Goal: Check status: Check status

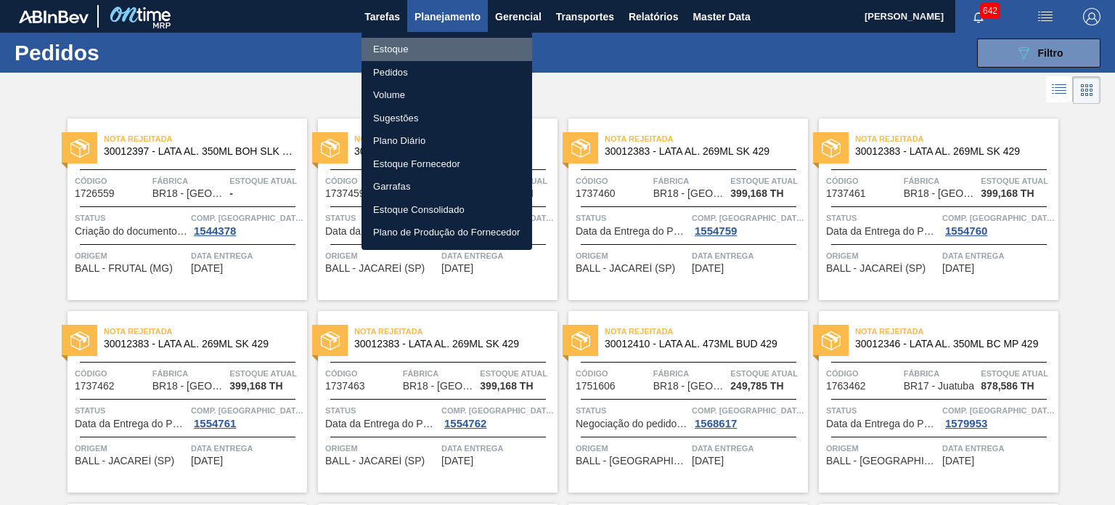
drag, startPoint x: 385, startPoint y: 50, endPoint x: 394, endPoint y: 72, distance: 23.5
click at [385, 50] on li "Estoque" at bounding box center [447, 49] width 171 height 23
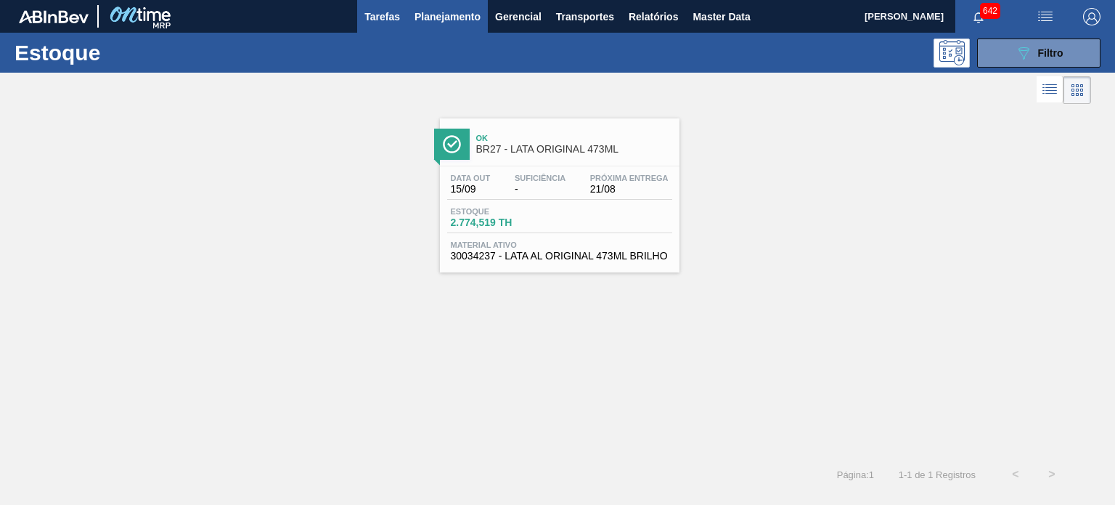
click at [383, 8] on span "Tarefas" at bounding box center [382, 16] width 36 height 17
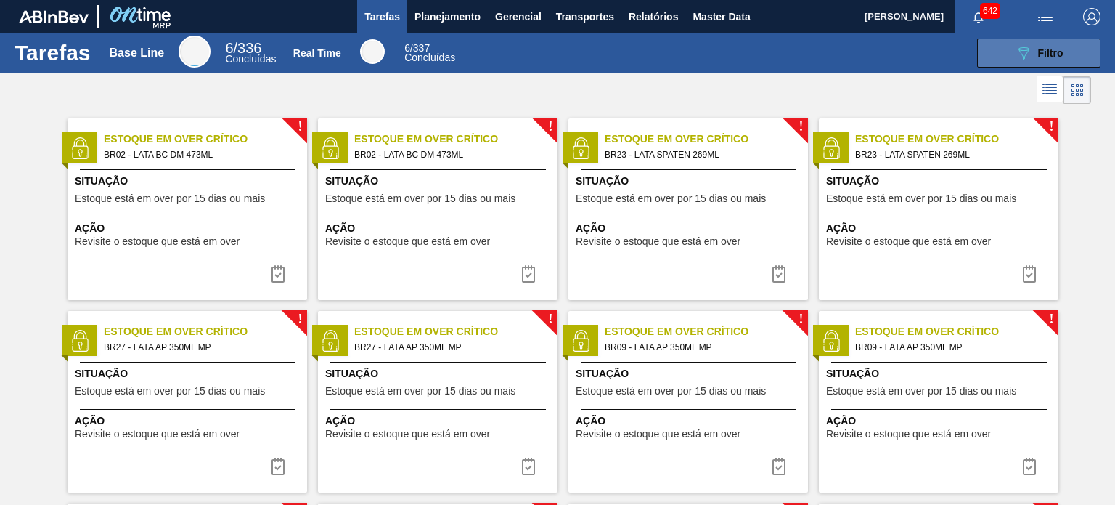
click at [1037, 46] on div "089F7B8B-B2A5-4AFE-B5C0-19BA573D28AC Filtro" at bounding box center [1039, 52] width 49 height 17
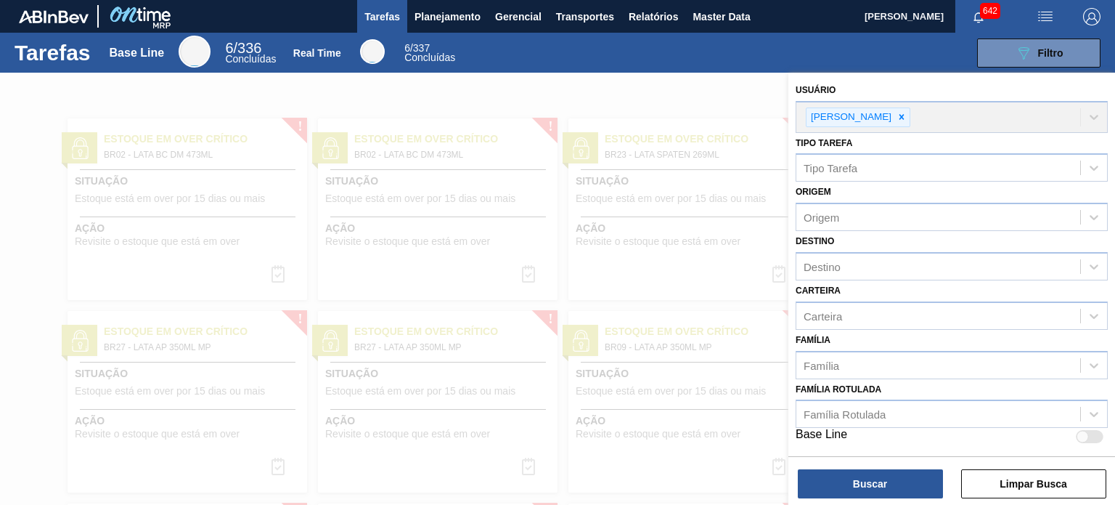
click at [896, 121] on div "[PERSON_NAME]" at bounding box center [952, 106] width 312 height 53
click at [901, 114] on div "[PERSON_NAME]" at bounding box center [952, 106] width 312 height 53
click at [897, 115] on div "[PERSON_NAME]" at bounding box center [952, 106] width 312 height 53
click at [1097, 23] on img "button" at bounding box center [1091, 16] width 17 height 17
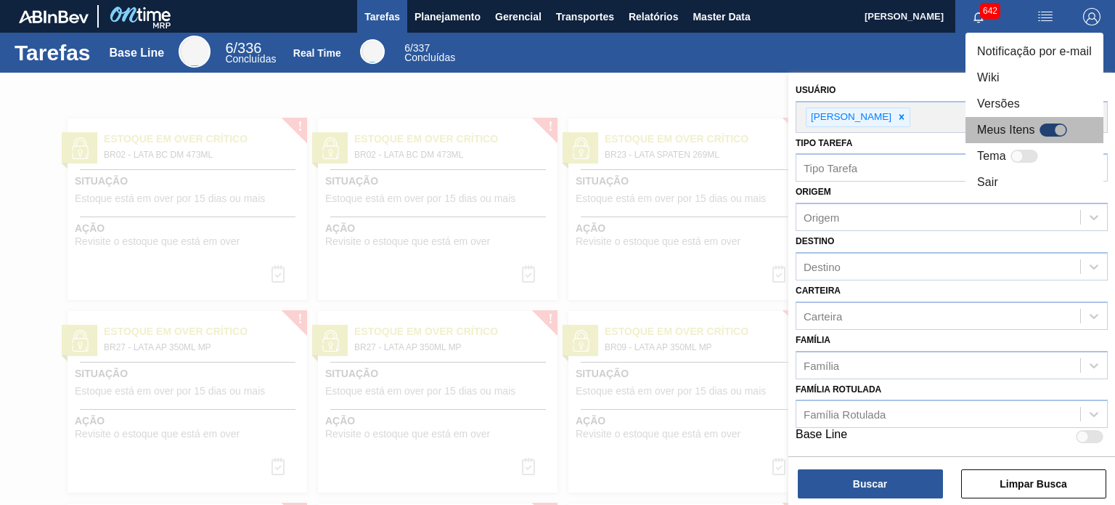
click at [1066, 124] on div at bounding box center [1054, 129] width 28 height 13
checkbox input "true"
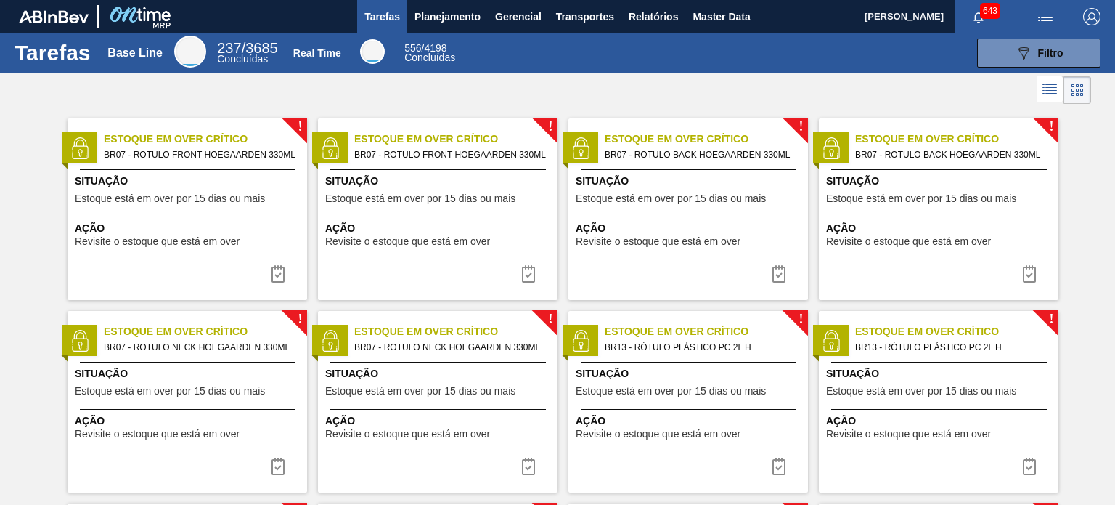
click at [1078, 35] on div "Tarefas Base Line 237 / 3685 Concluídas Real Time 556 / 4198 Concluídas 089F7B8…" at bounding box center [557, 53] width 1115 height 40
click at [1058, 51] on span "Filtro" at bounding box center [1050, 53] width 25 height 12
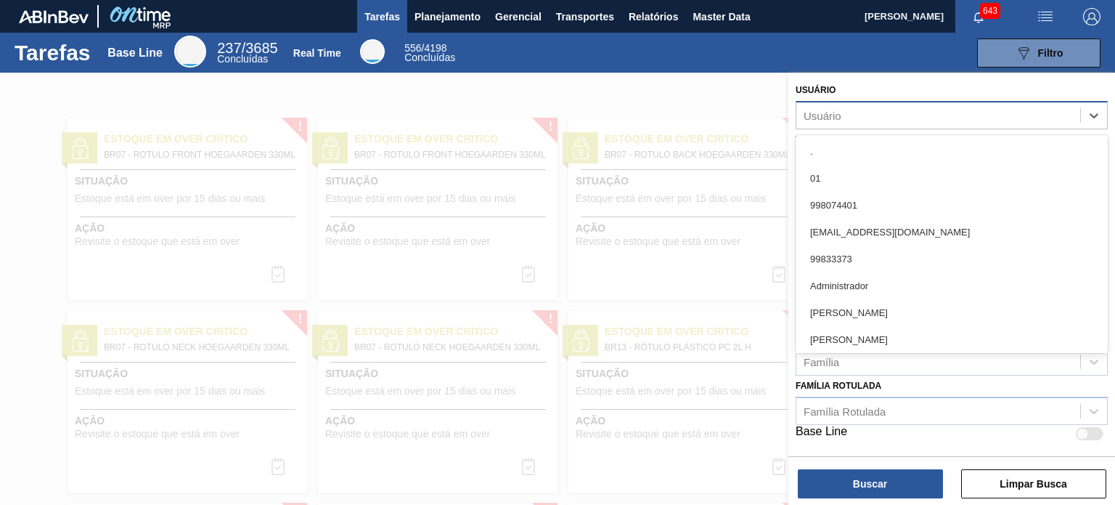
click at [869, 118] on div "Usuário" at bounding box center [938, 115] width 284 height 21
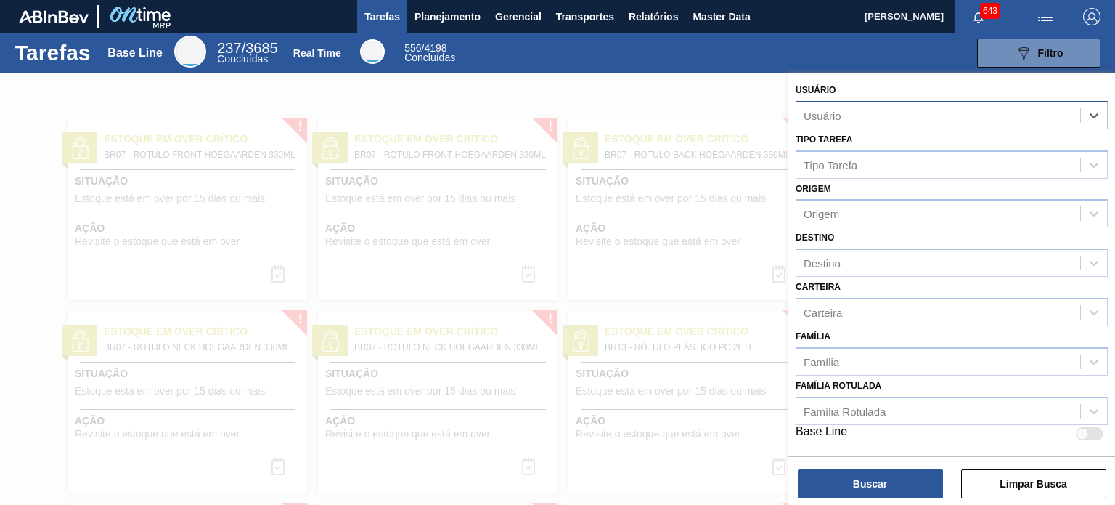
click at [868, 115] on div "Usuário" at bounding box center [938, 115] width 284 height 21
click at [851, 316] on div "Carteira" at bounding box center [938, 311] width 284 height 21
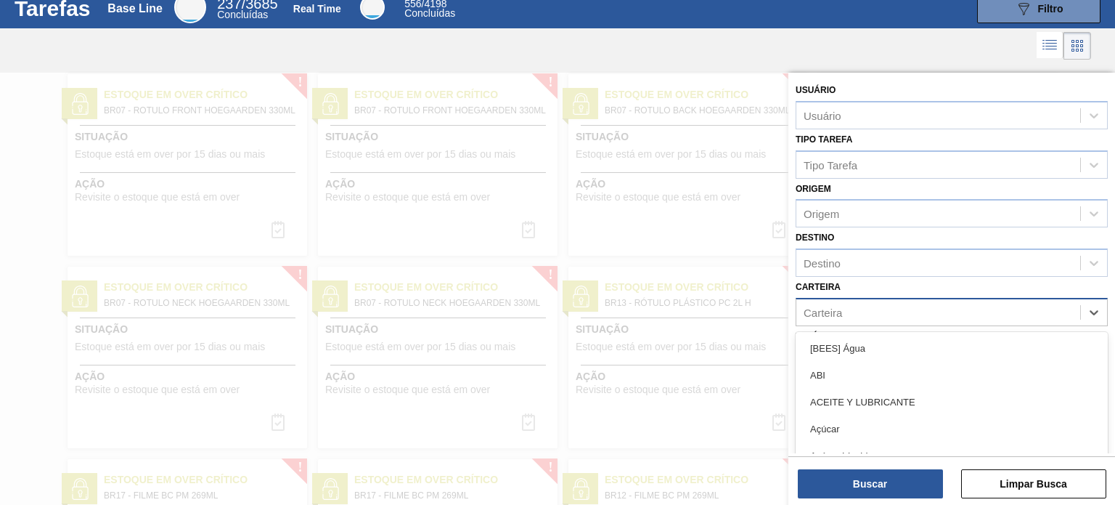
scroll to position [49, 0]
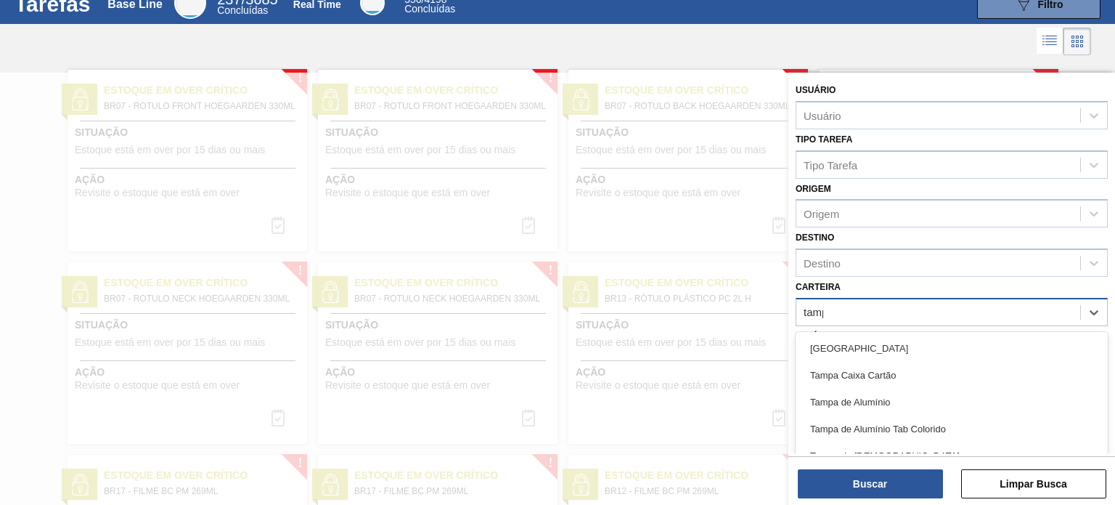
type input "tampa"
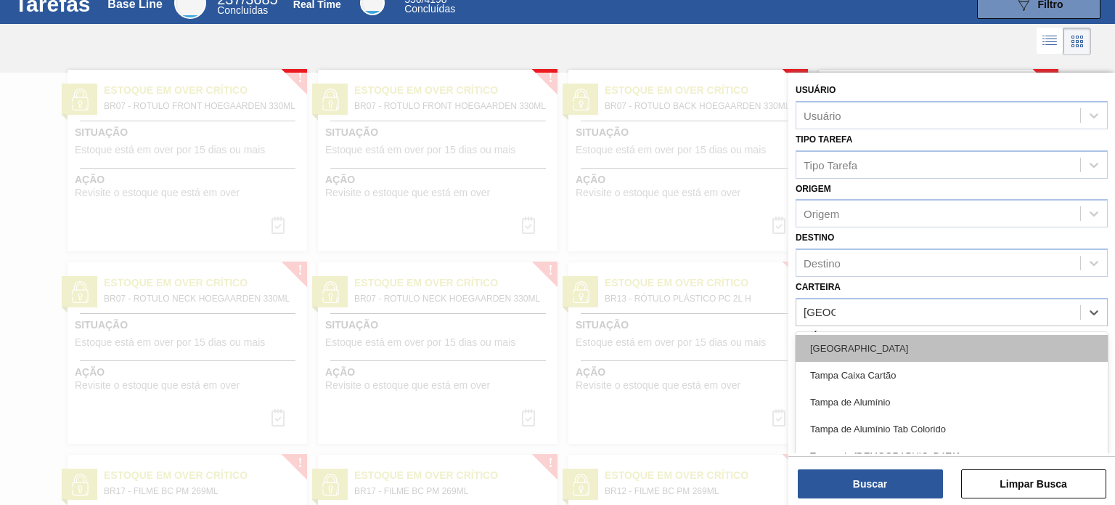
click at [862, 345] on div "Tampa" at bounding box center [952, 348] width 312 height 27
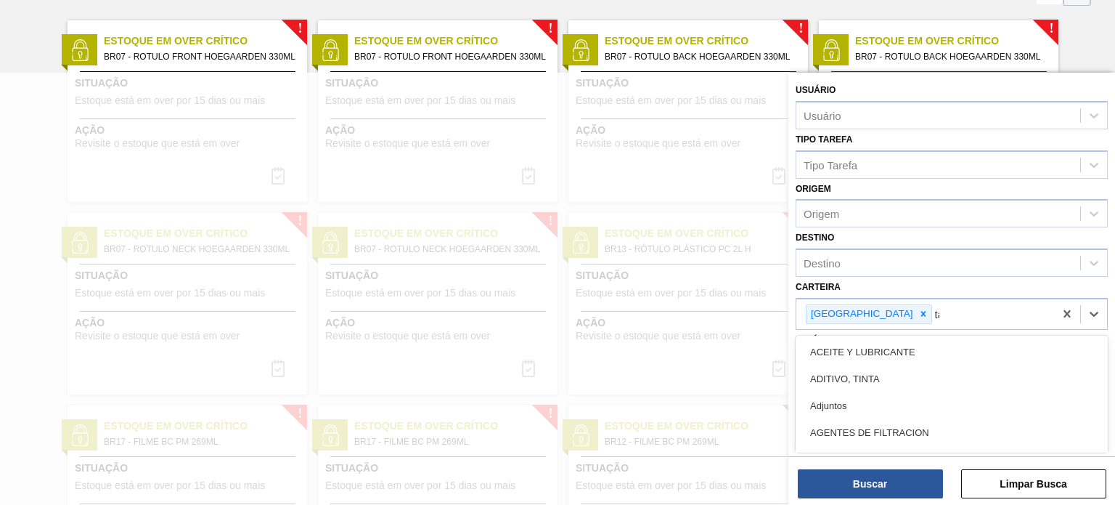
scroll to position [100, 0]
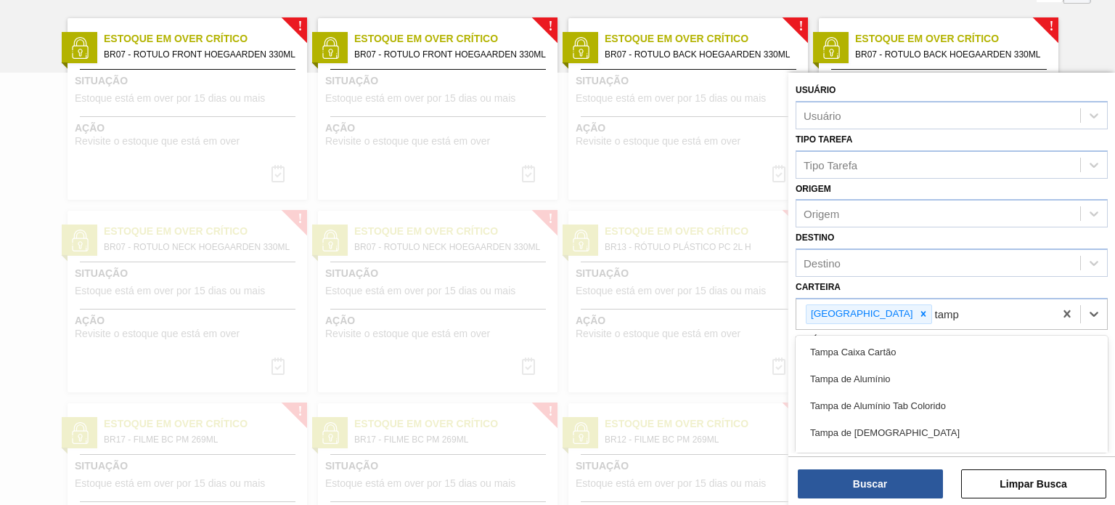
type input "tampa"
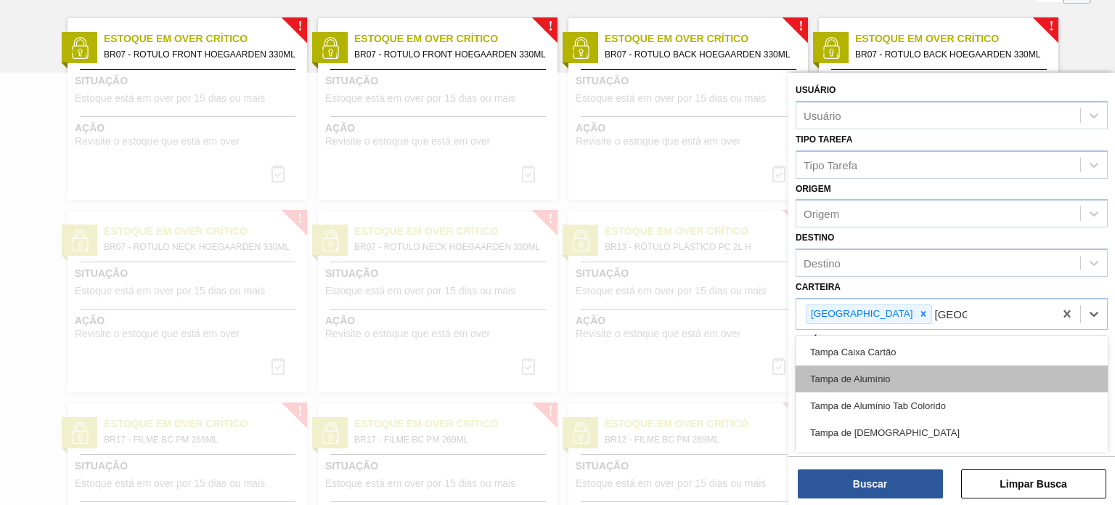
click at [873, 377] on div "Tampa de Alumínio" at bounding box center [952, 378] width 312 height 27
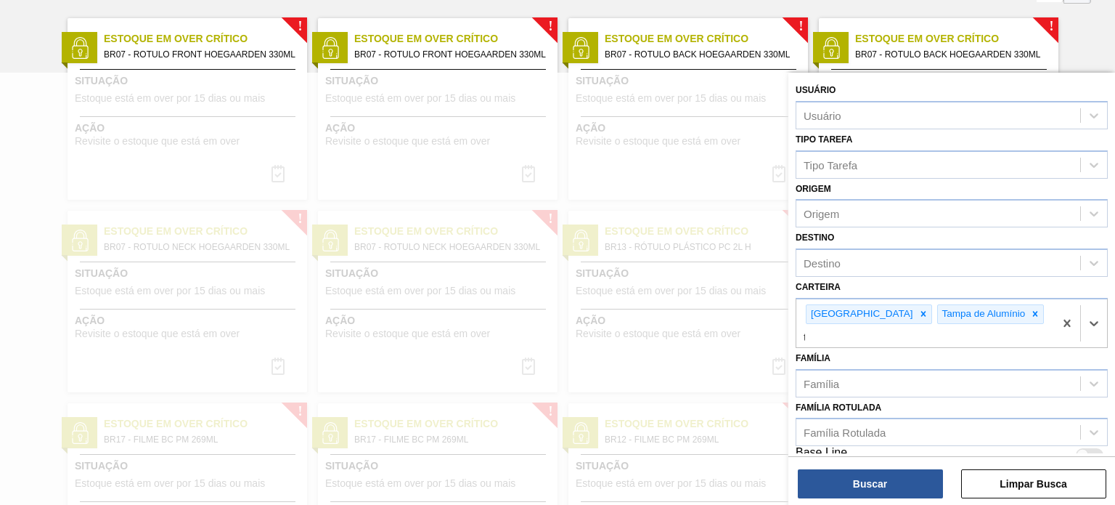
scroll to position [152, 0]
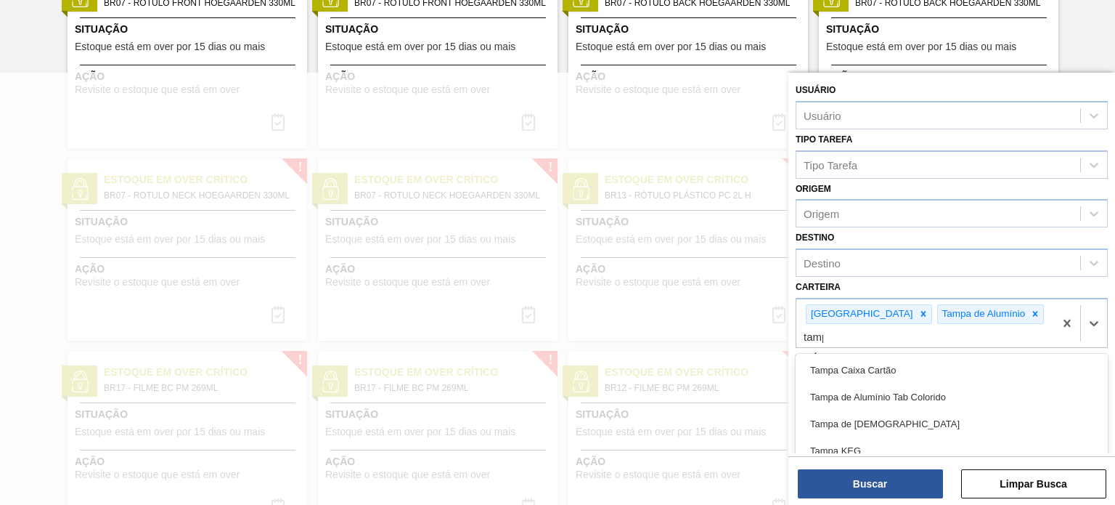
type input "tampa"
click at [873, 383] on div "Tampa de Alumínio Tab Colorido" at bounding box center [952, 396] width 312 height 27
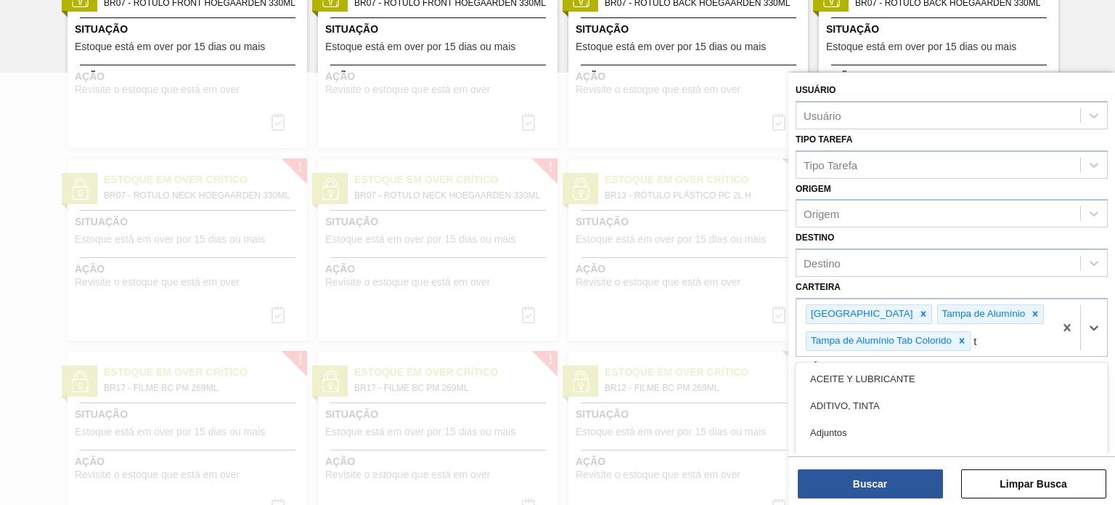
scroll to position [230, 0]
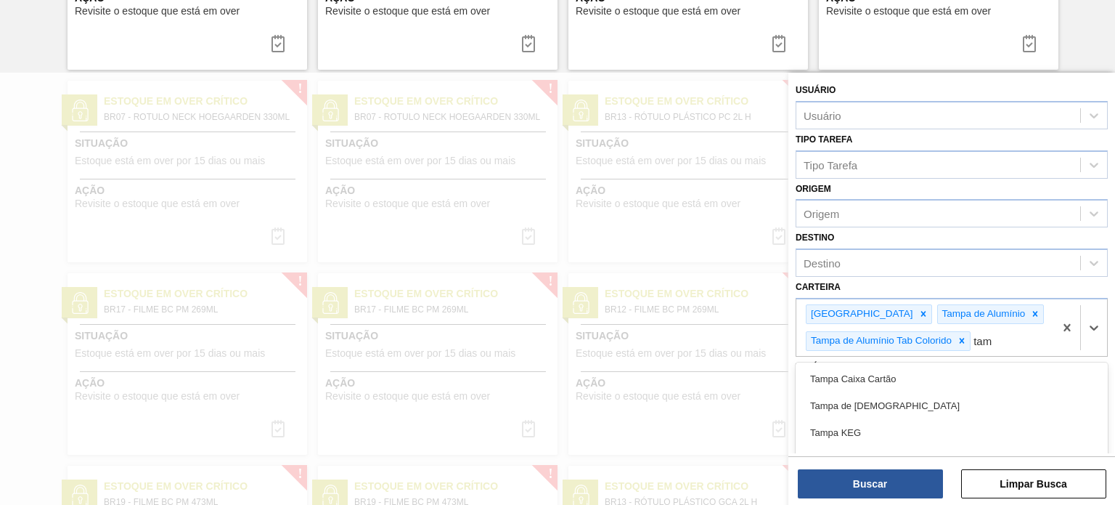
type input "tamp"
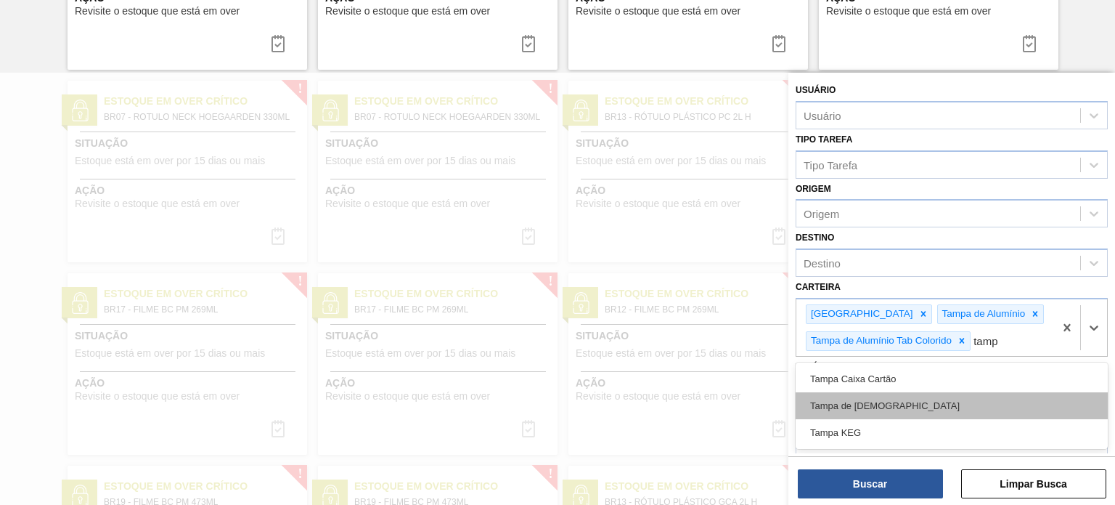
click at [874, 401] on div "Tampa de Lata" at bounding box center [952, 405] width 312 height 27
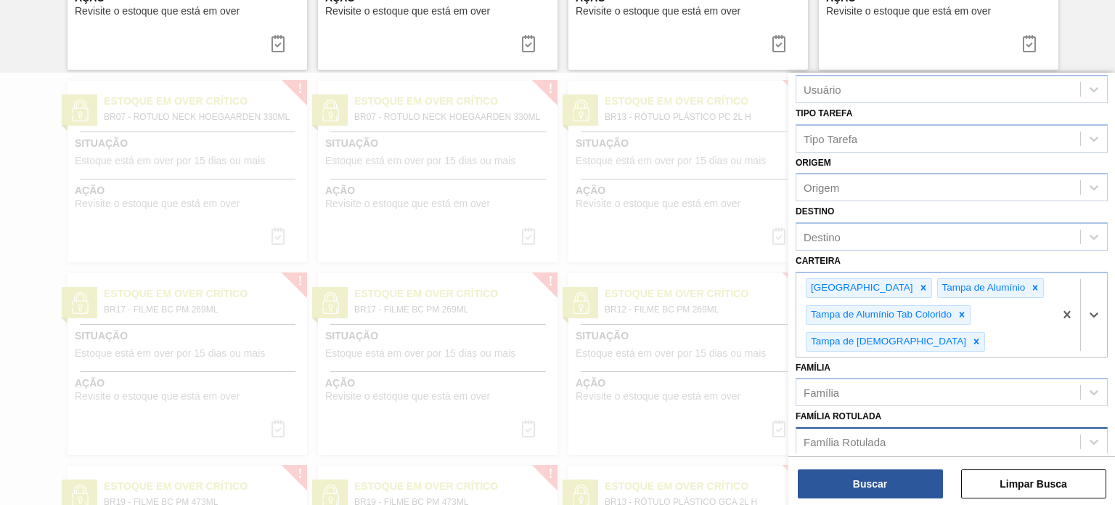
scroll to position [49, 0]
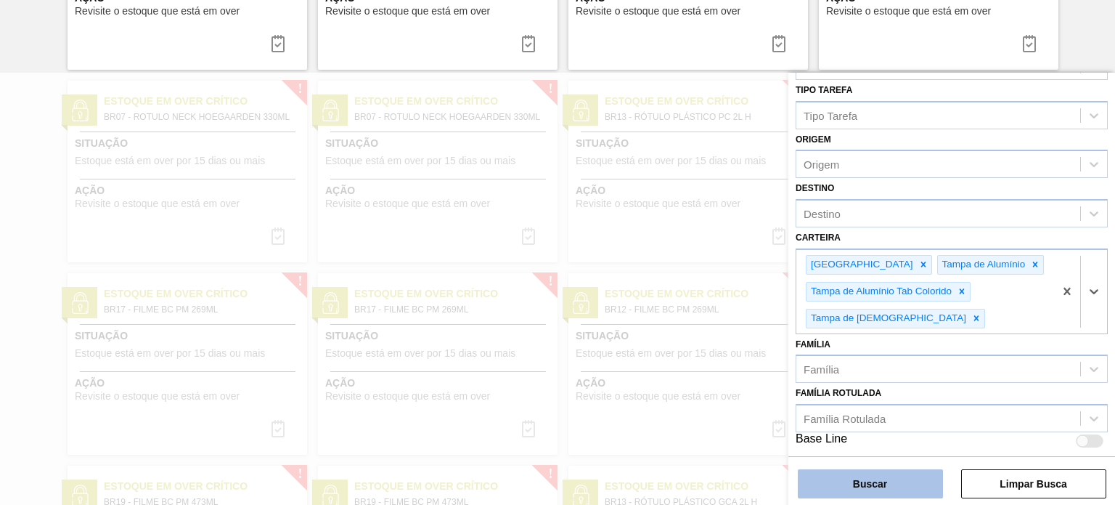
click at [900, 481] on button "Buscar" at bounding box center [870, 483] width 145 height 29
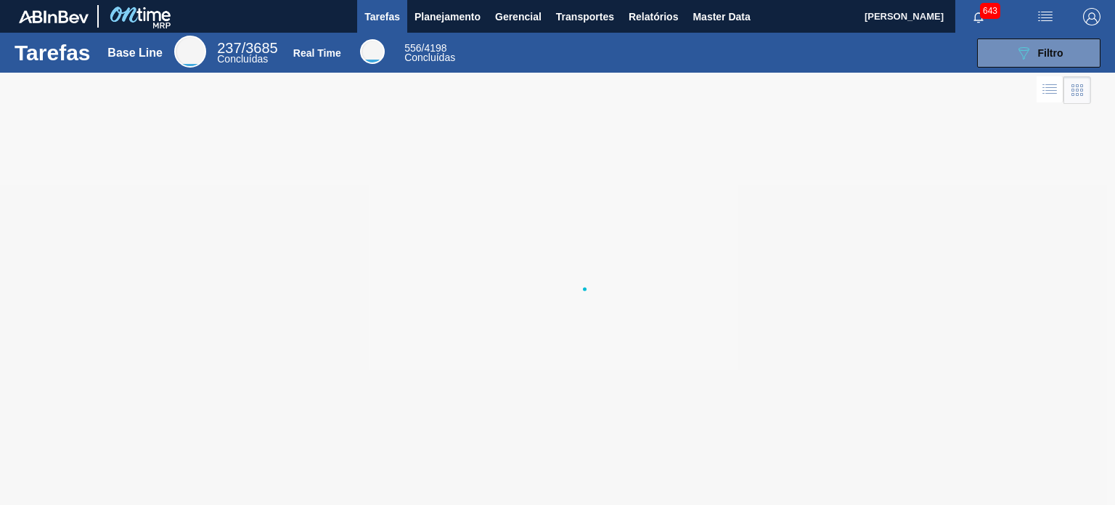
scroll to position [0, 0]
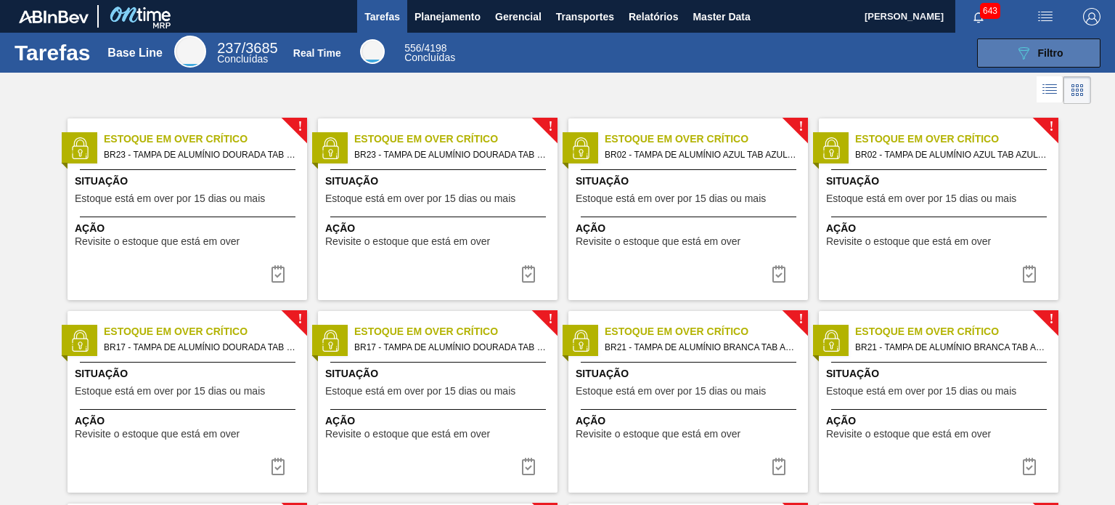
click at [1032, 54] on div "089F7B8B-B2A5-4AFE-B5C0-19BA573D28AC Filtro" at bounding box center [1039, 52] width 49 height 17
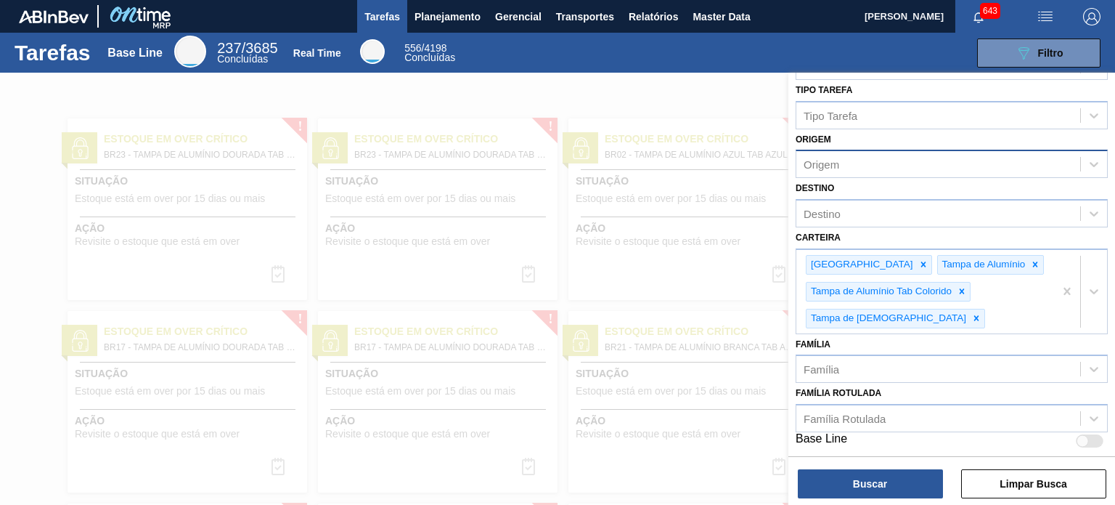
click at [864, 161] on div "Origem" at bounding box center [938, 164] width 284 height 21
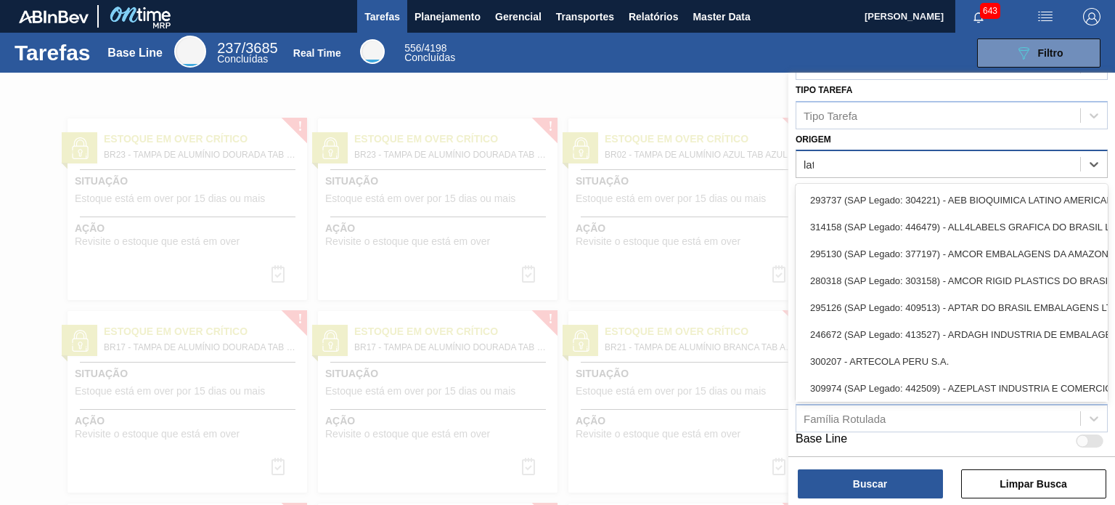
type input "lata"
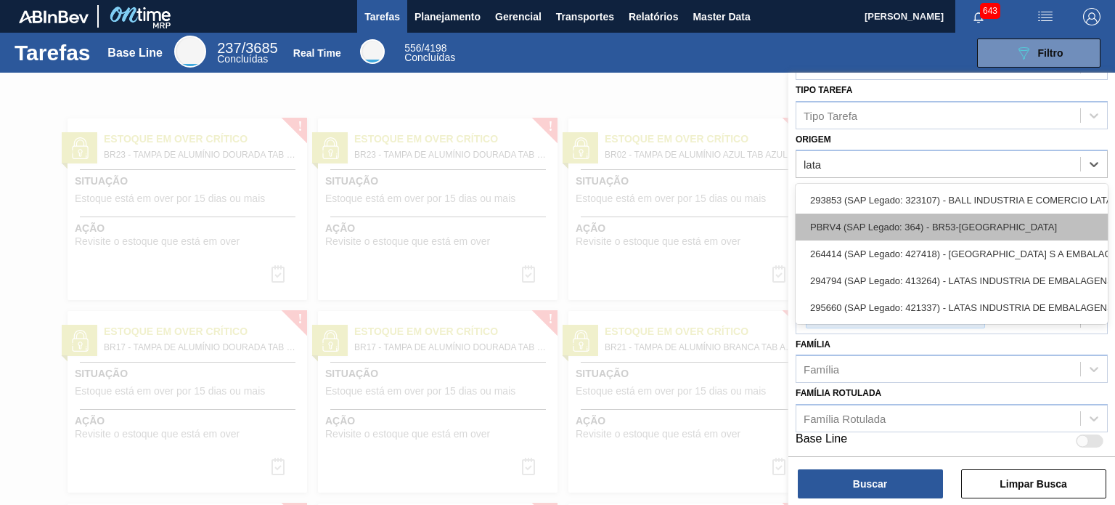
click at [968, 232] on div "PBRV4 (SAP Legado: 364) - BR53-Latas Minas" at bounding box center [952, 226] width 312 height 27
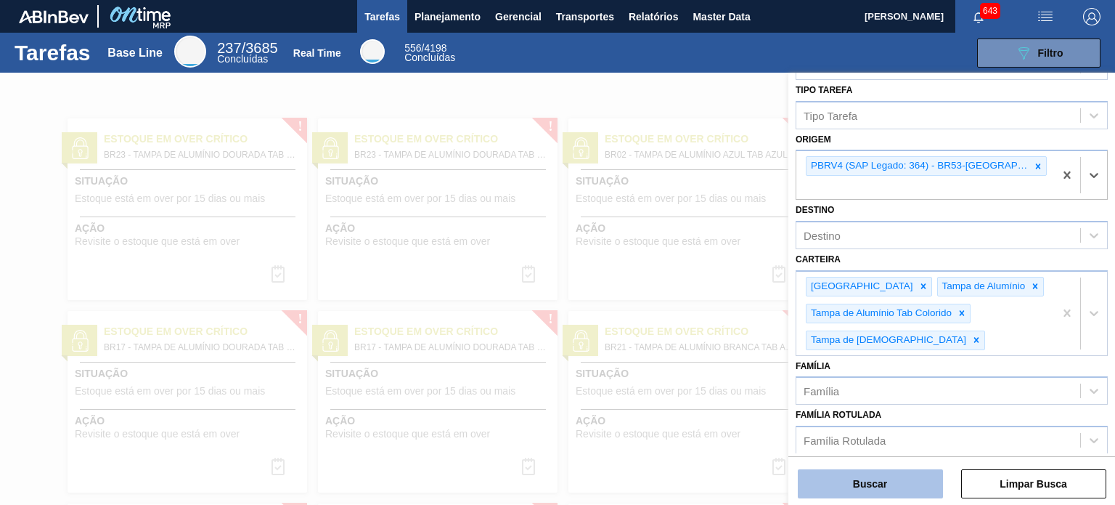
click at [868, 487] on button "Buscar" at bounding box center [870, 483] width 145 height 29
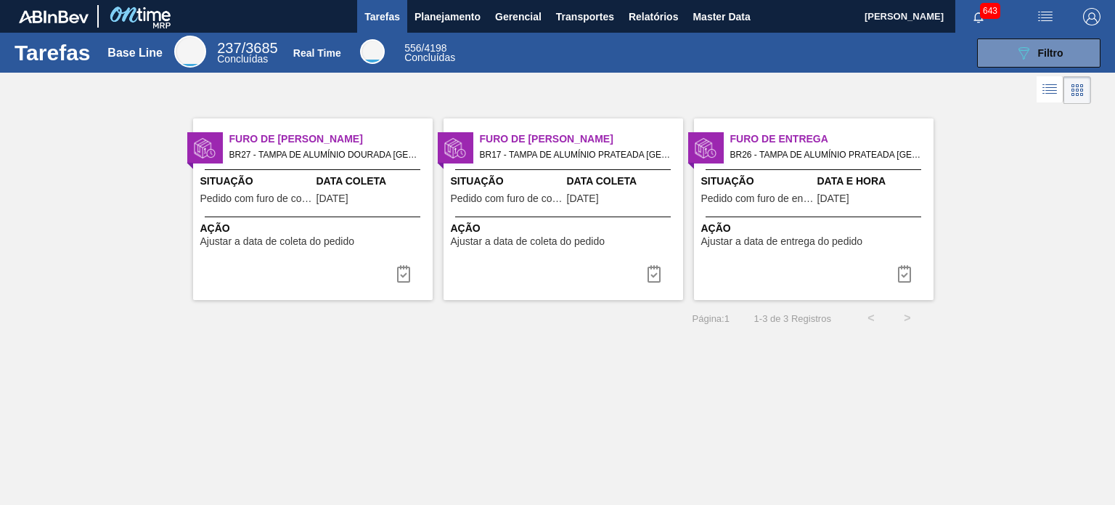
click at [584, 377] on div "Tarefas Base Line 237 / 3685 Concluídas Real Time 556 / 4198 Concluídas 089F7B8…" at bounding box center [557, 236] width 1115 height 407
click at [290, 157] on span "BR27 - TAMPA DE ALUMÍNIO DOURADA TAB PRATA MINAS Pedido - 1994299" at bounding box center [325, 155] width 192 height 16
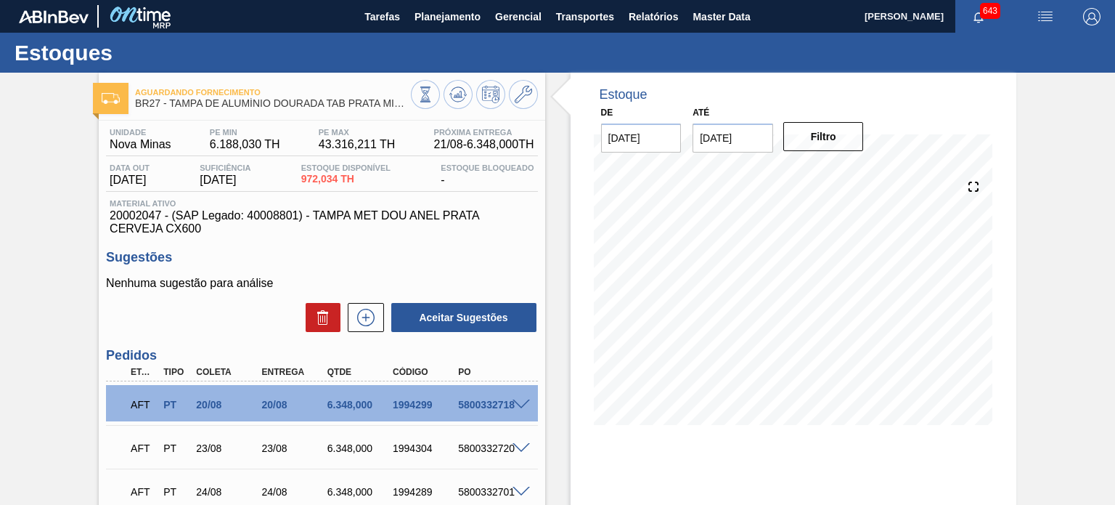
click at [148, 17] on img at bounding box center [140, 16] width 70 height 33
click at [459, 17] on span "Planejamento" at bounding box center [448, 16] width 66 height 17
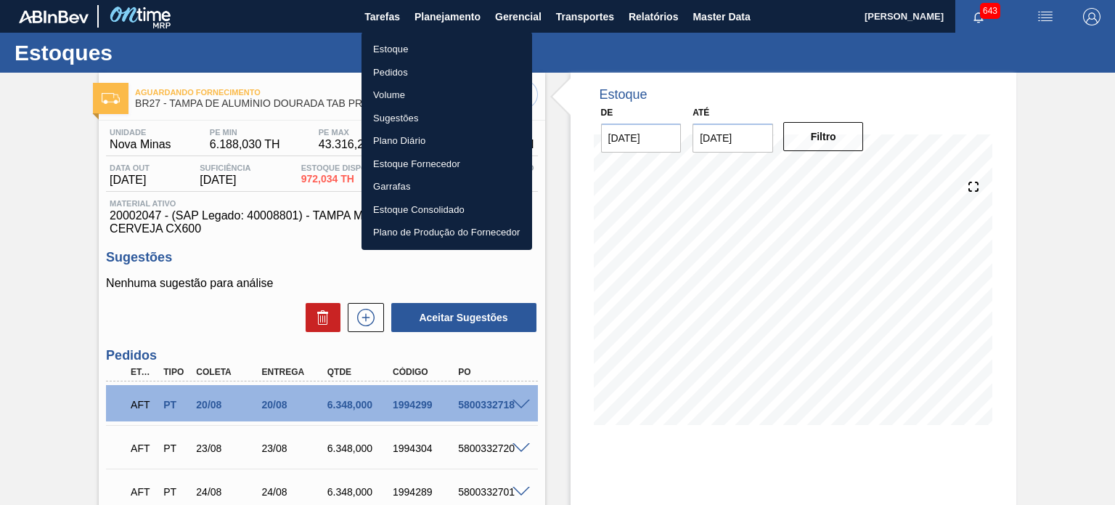
click at [513, 19] on div at bounding box center [557, 252] width 1115 height 505
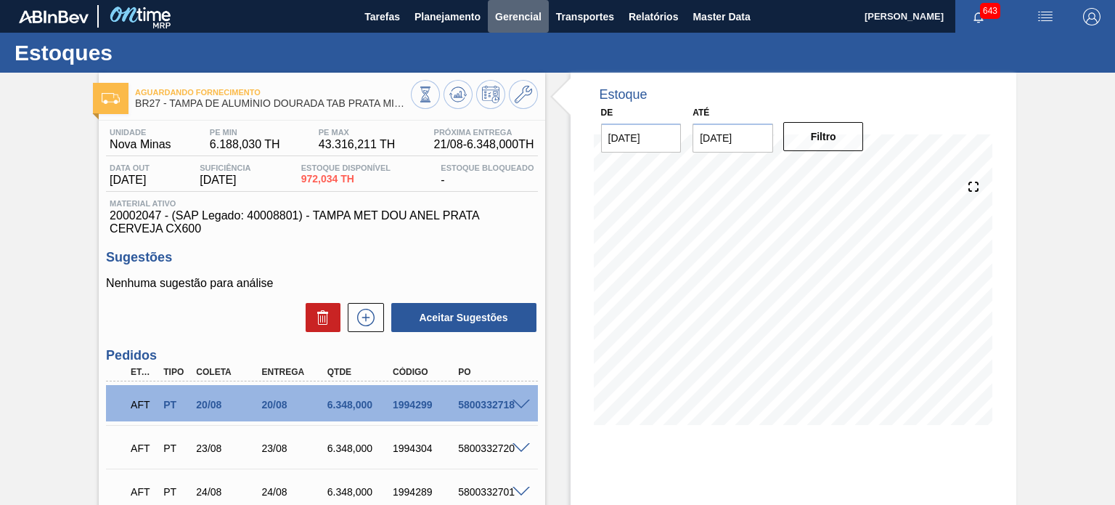
click at [511, 18] on span "Gerencial" at bounding box center [518, 16] width 46 height 17
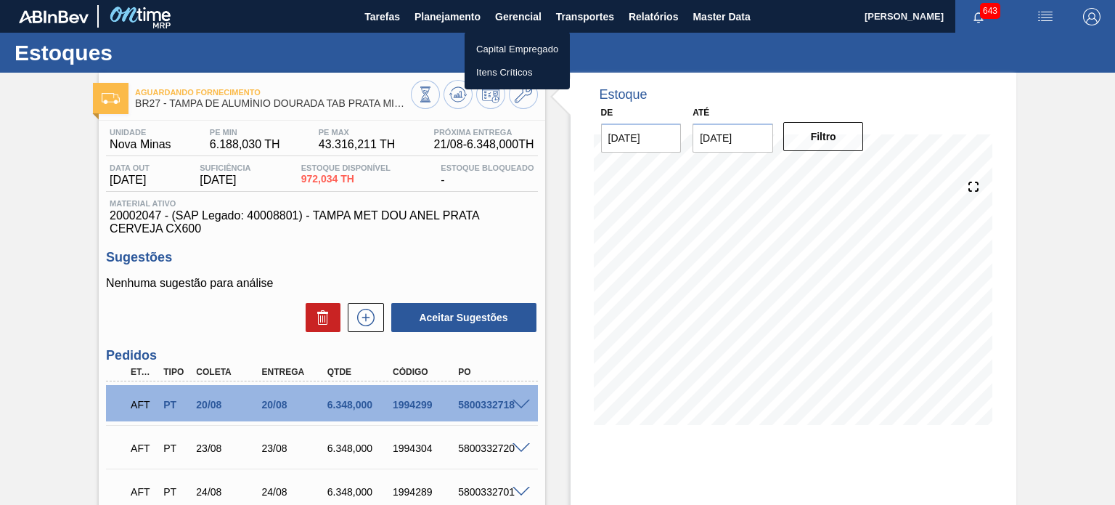
click at [436, 21] on div at bounding box center [557, 252] width 1115 height 505
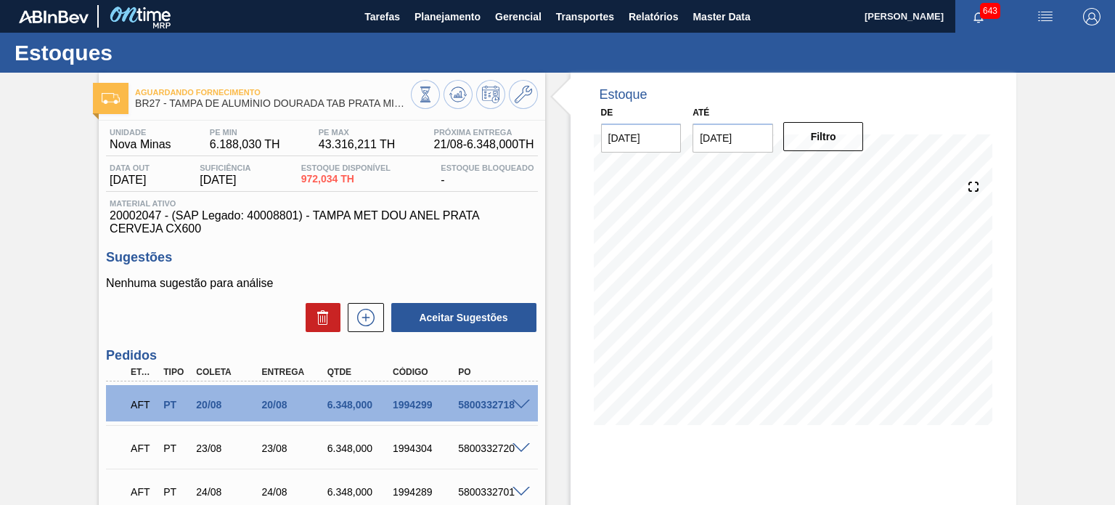
click at [436, 13] on span "Planejamento" at bounding box center [448, 16] width 66 height 17
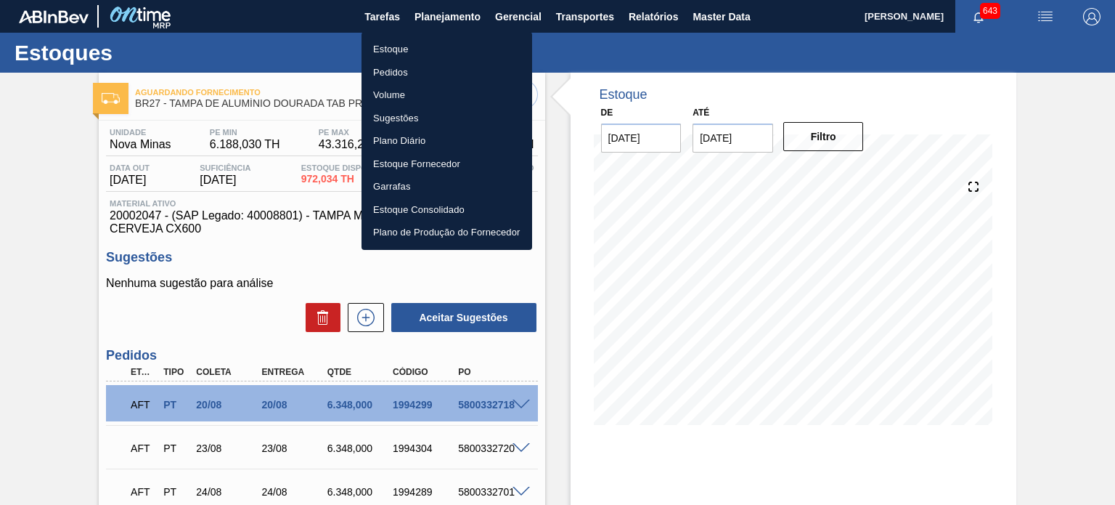
click at [398, 42] on li "Estoque" at bounding box center [447, 49] width 171 height 23
